Goal: Task Accomplishment & Management: Manage account settings

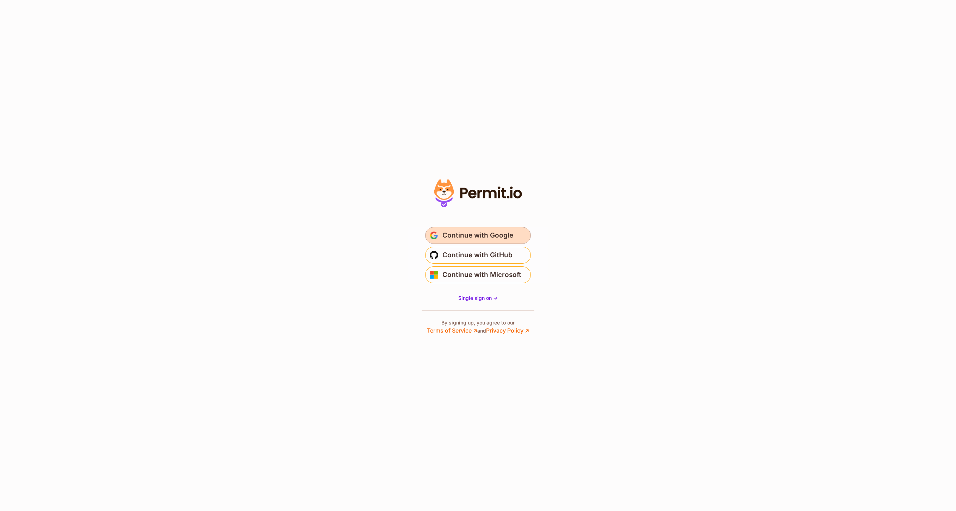
click at [493, 241] on span "Continue with Google" at bounding box center [477, 235] width 71 height 11
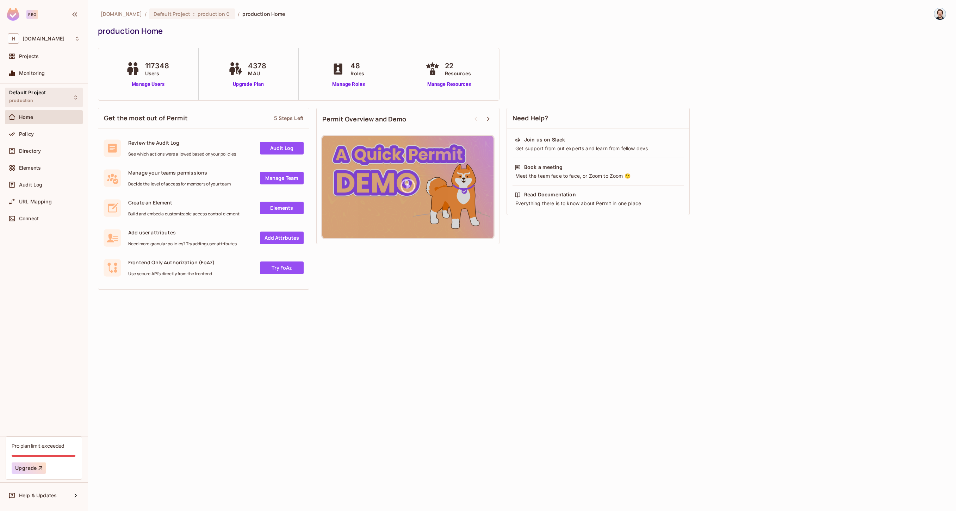
click at [62, 100] on div "Default Project production" at bounding box center [44, 97] width 78 height 19
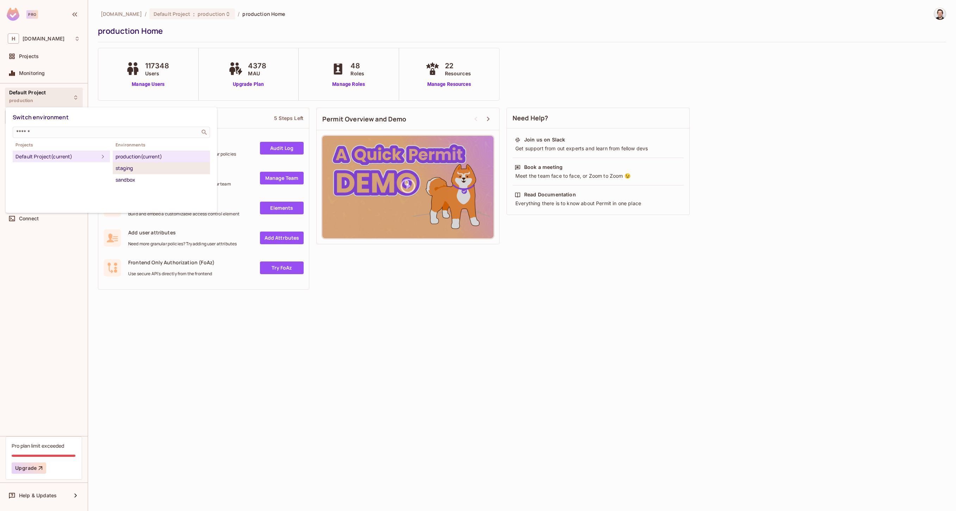
click at [127, 166] on div "staging" at bounding box center [162, 168] width 92 height 8
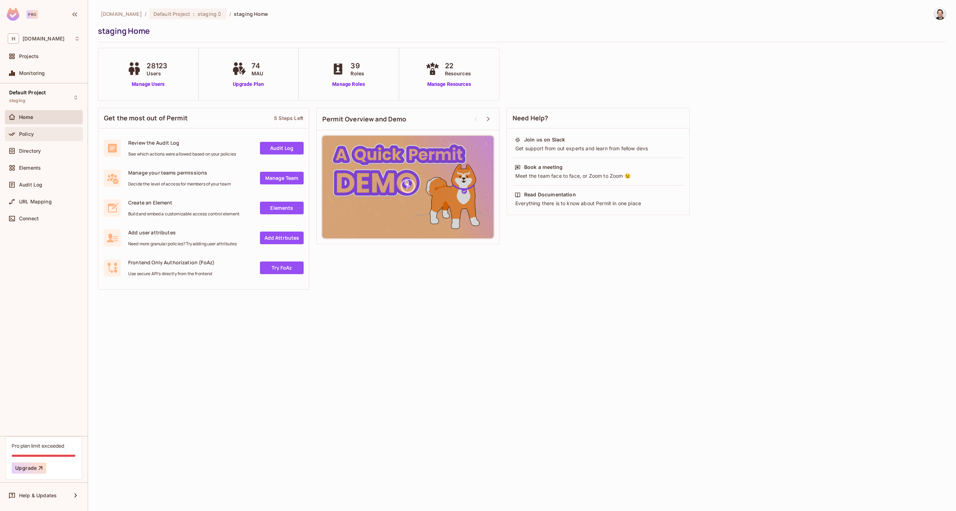
click at [46, 140] on div "Policy" at bounding box center [44, 134] width 78 height 14
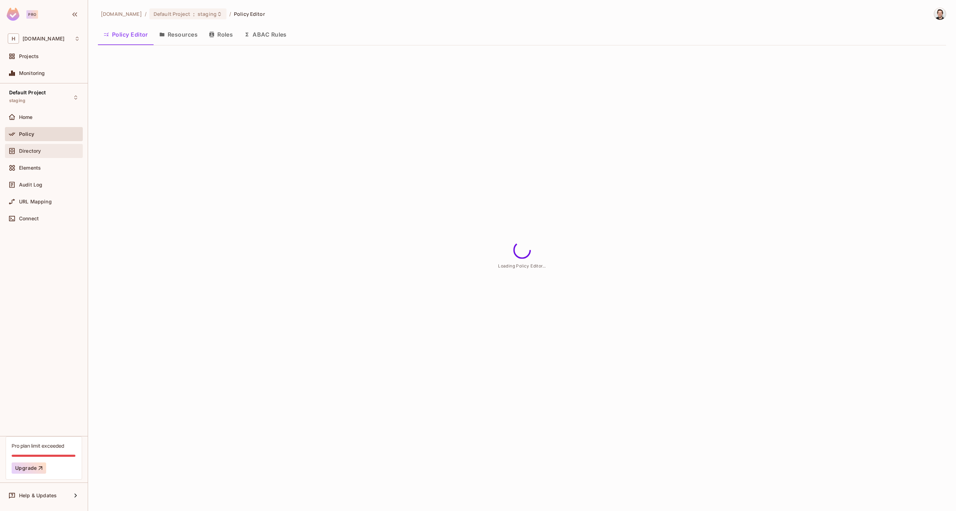
click at [32, 151] on span "Directory" at bounding box center [30, 151] width 22 height 6
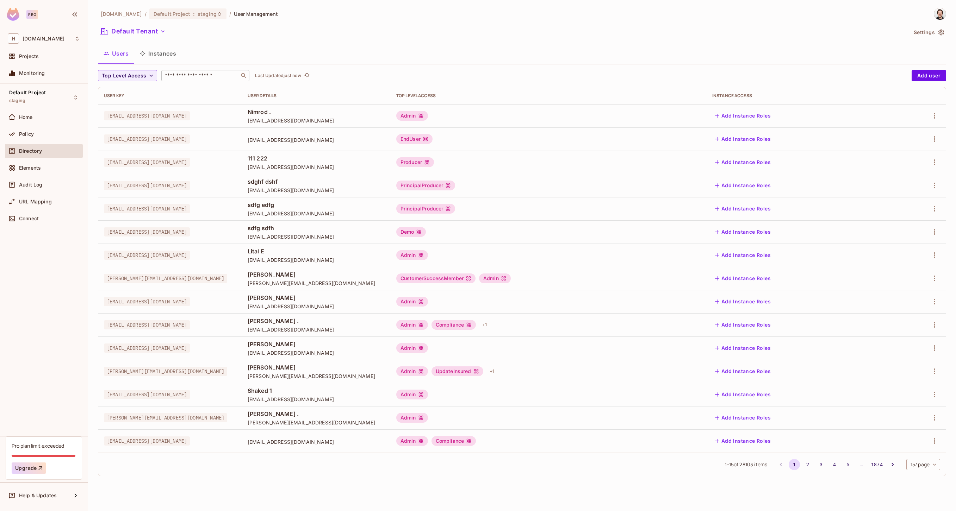
click at [188, 75] on input "text" at bounding box center [200, 75] width 74 height 7
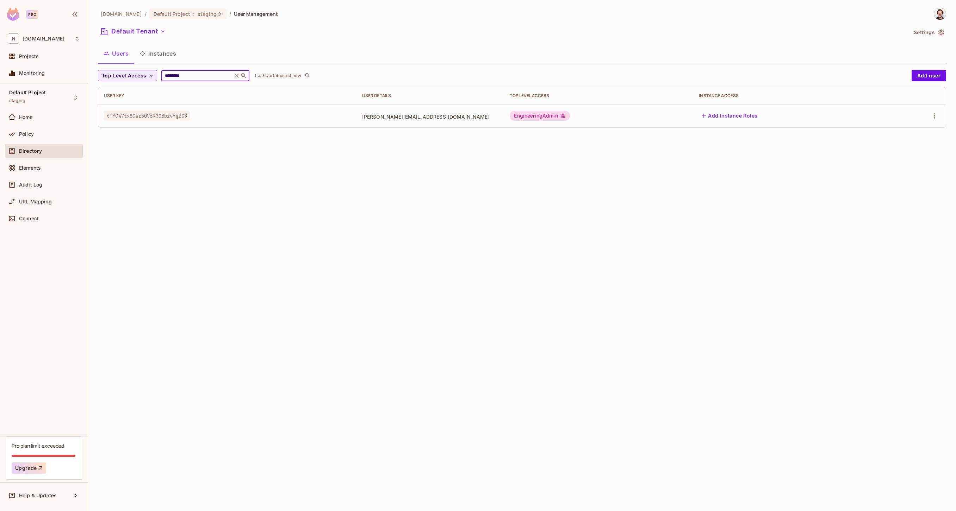
type input "********"
click at [928, 114] on div at bounding box center [916, 115] width 49 height 11
click at [932, 114] on icon "button" at bounding box center [934, 116] width 8 height 8
click at [917, 131] on li "Edit" at bounding box center [904, 131] width 62 height 15
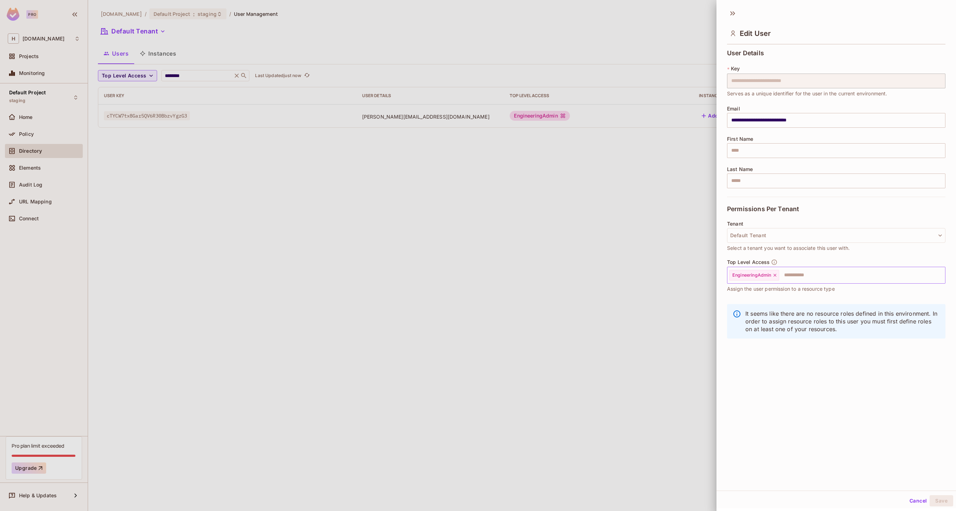
click at [790, 275] on input "text" at bounding box center [856, 275] width 152 height 14
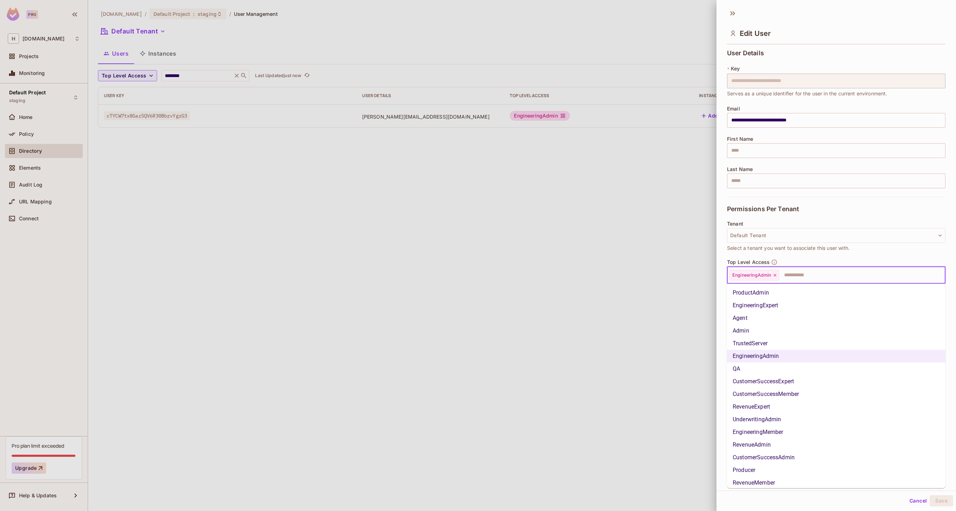
drag, startPoint x: 757, startPoint y: 333, endPoint x: 759, endPoint y: 326, distance: 6.8
click at [757, 333] on li "Admin" at bounding box center [836, 331] width 218 height 13
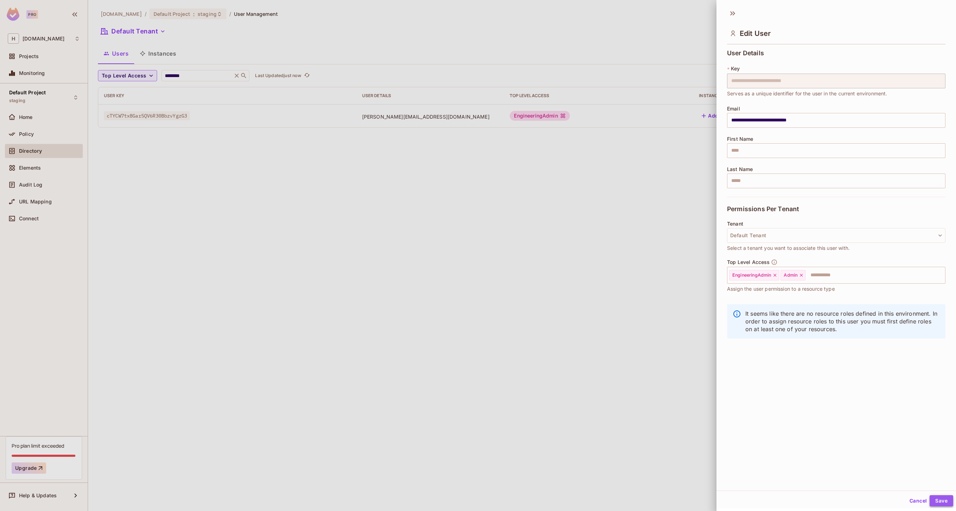
click at [948, 502] on button "Save" at bounding box center [942, 501] width 24 height 11
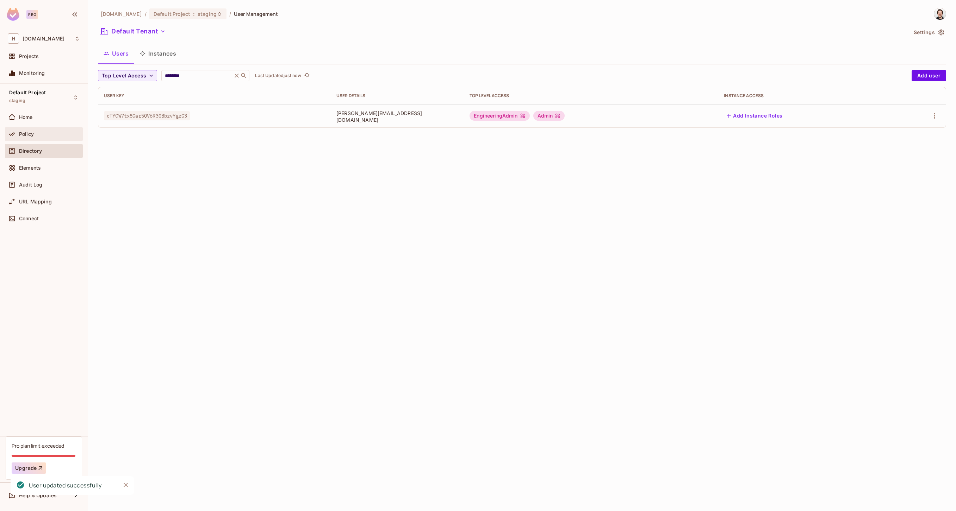
click at [16, 133] on div at bounding box center [13, 134] width 11 height 8
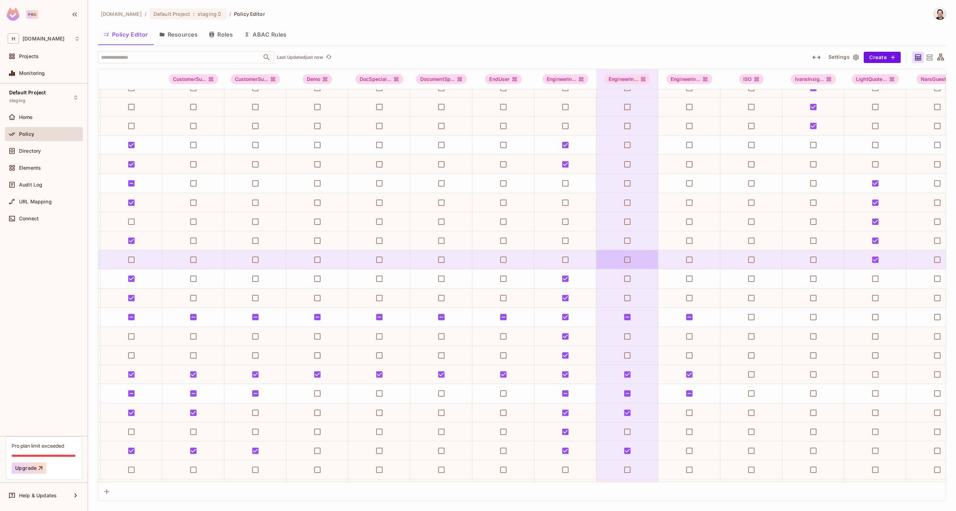
scroll to position [488, 1071]
